Goal: Obtain resource: Download file/media

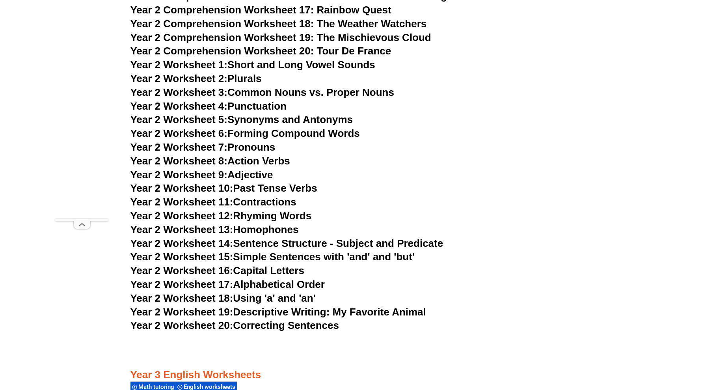
scroll to position [1928, 0]
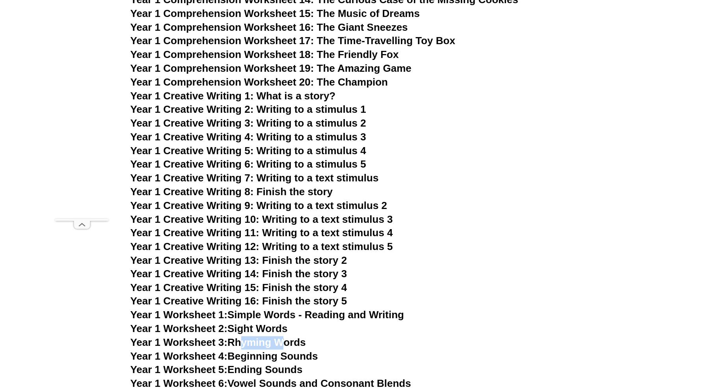
click at [503, 56] on h3 "Year 1 Comprehension Worksheet 18: The Friendly Fox" at bounding box center [350, 54] width 441 height 13
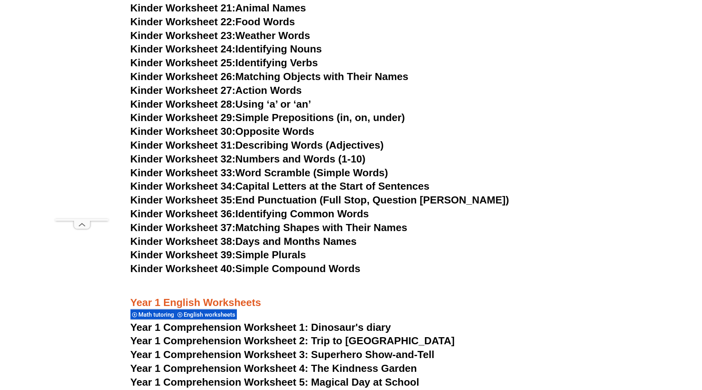
scroll to position [598, 0]
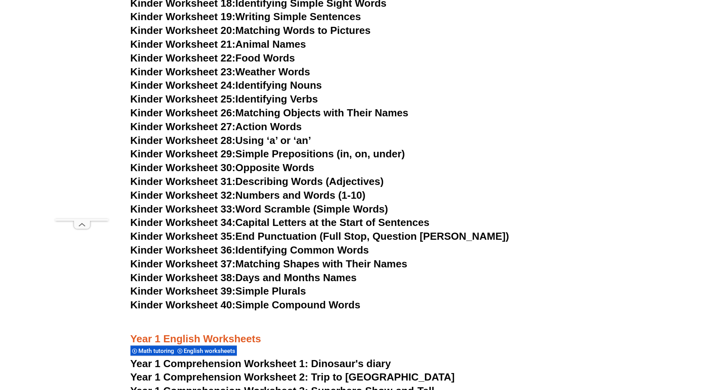
drag, startPoint x: 599, startPoint y: 117, endPoint x: 586, endPoint y: 84, distance: 36.4
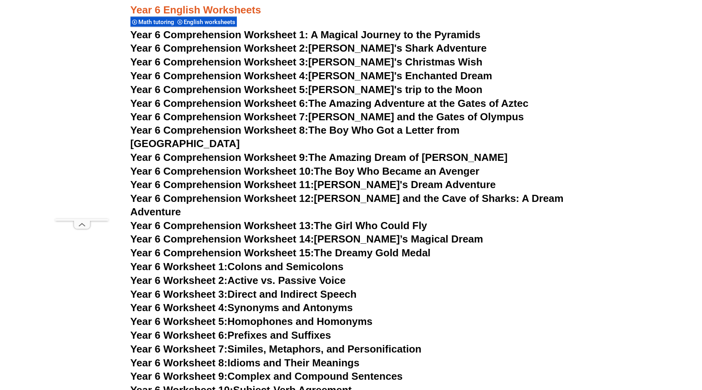
scroll to position [4095, 0]
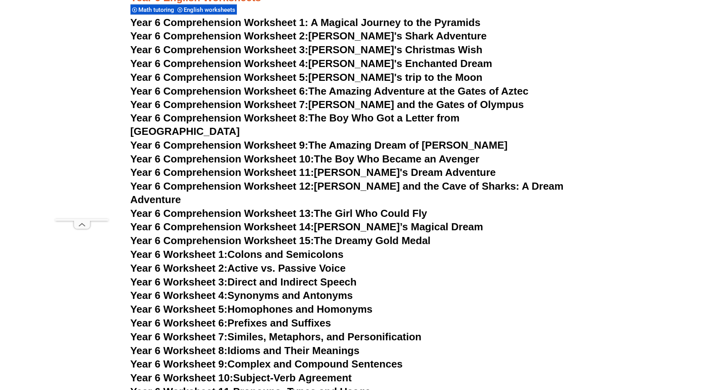
click at [302, 235] on span "Year 6 Comprehension Worksheet 15:" at bounding box center [222, 241] width 184 height 12
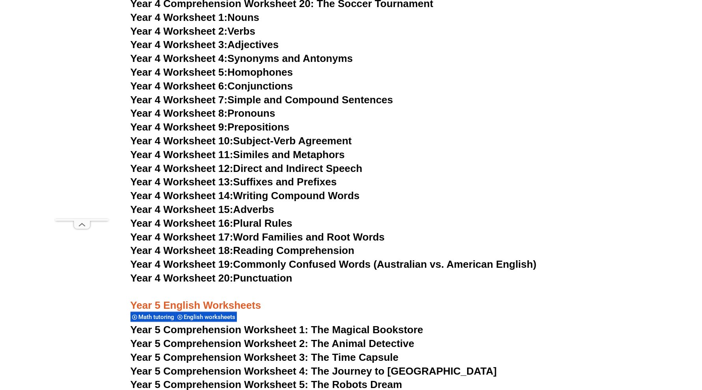
scroll to position [3159, 0]
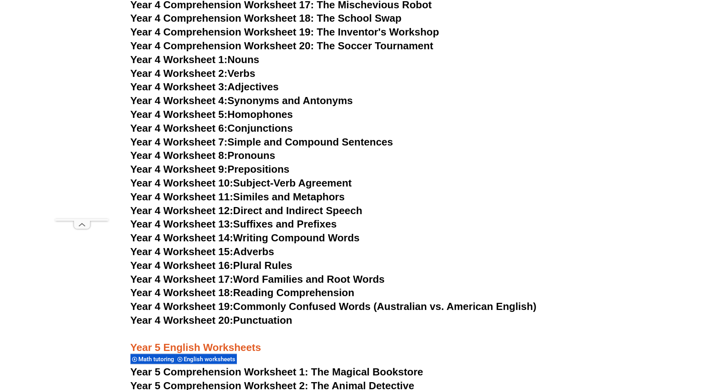
click at [303, 99] on link "Year 4 Worksheet 4: Synonyms and Antonyms" at bounding box center [241, 101] width 223 height 12
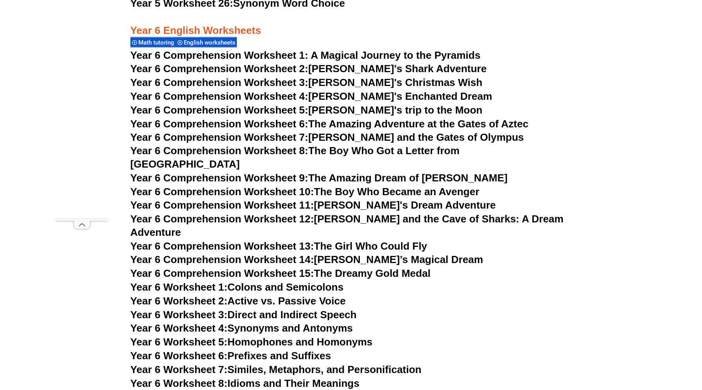
scroll to position [4095, 0]
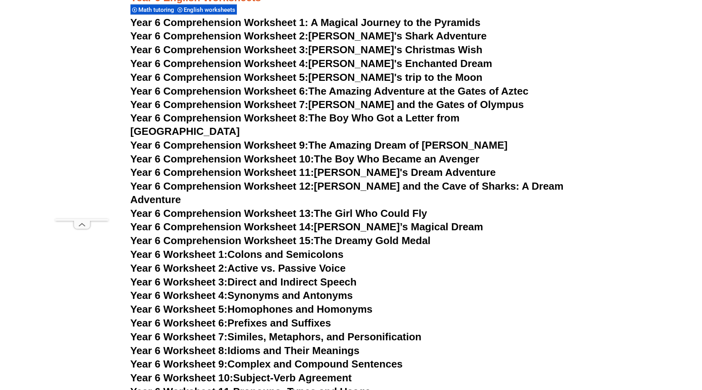
click at [297, 91] on span "Year 6 Comprehension Worksheet 6:" at bounding box center [219, 91] width 178 height 12
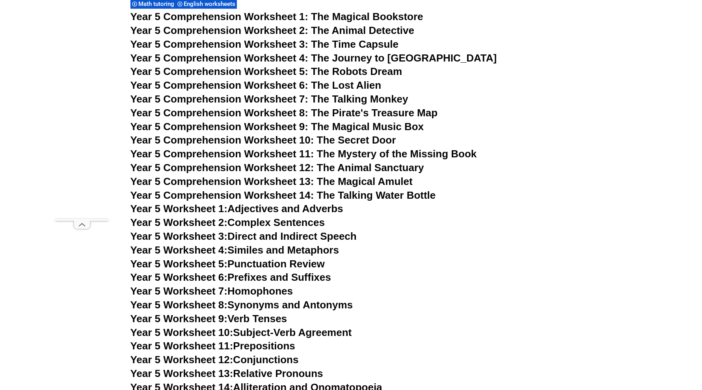
scroll to position [3504, 0]
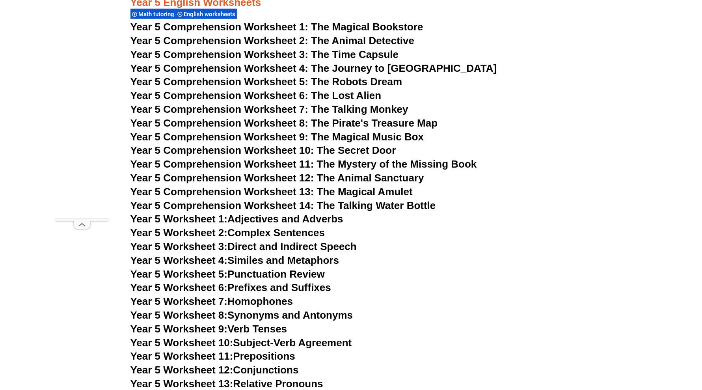
click at [288, 152] on span "Year 5 Comprehension Worksheet 10: The Secret Door" at bounding box center [263, 150] width 266 height 12
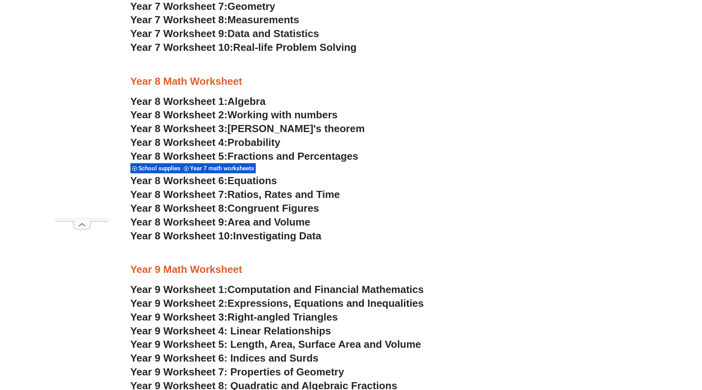
scroll to position [2266, 0]
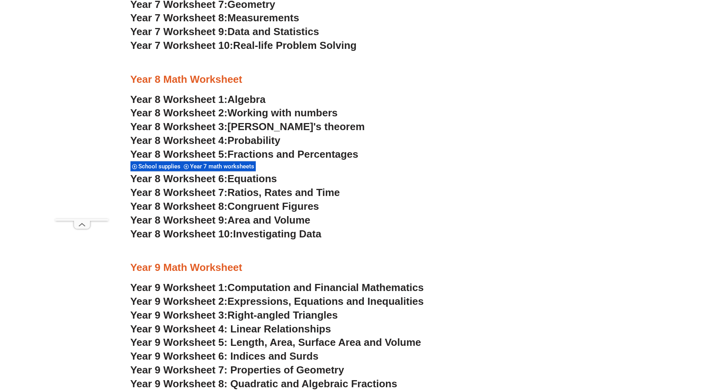
click at [264, 205] on span "Congruent Figures" at bounding box center [272, 206] width 91 height 12
